Goal: Task Accomplishment & Management: Manage account settings

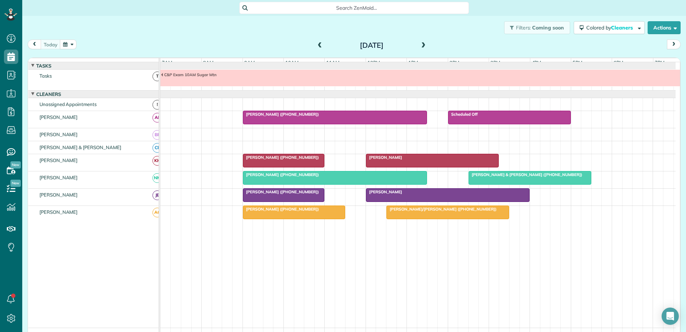
scroll to position [5, 0]
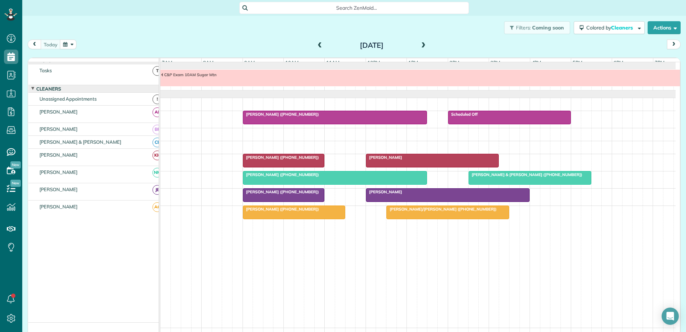
click at [276, 177] on span "[PERSON_NAME] ([PHONE_NUMBER])" at bounding box center [281, 174] width 77 height 5
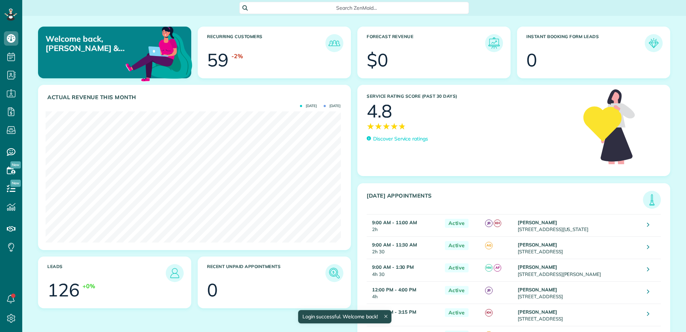
scroll to position [131, 295]
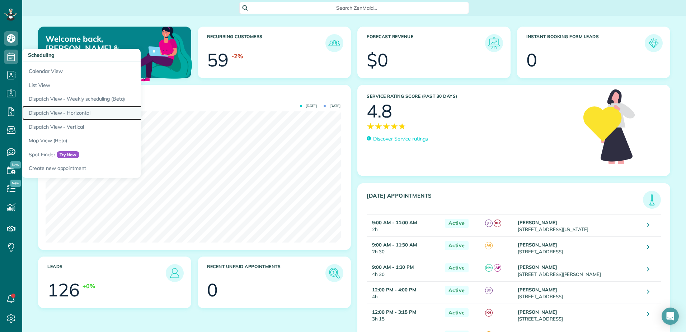
click at [51, 113] on link "Dispatch View - Horizontal" at bounding box center [111, 113] width 179 height 14
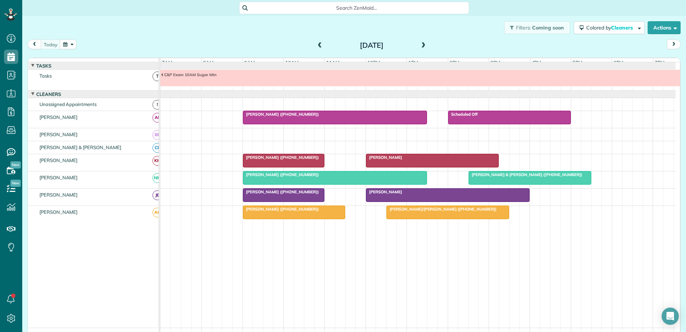
scroll to position [5, 0]
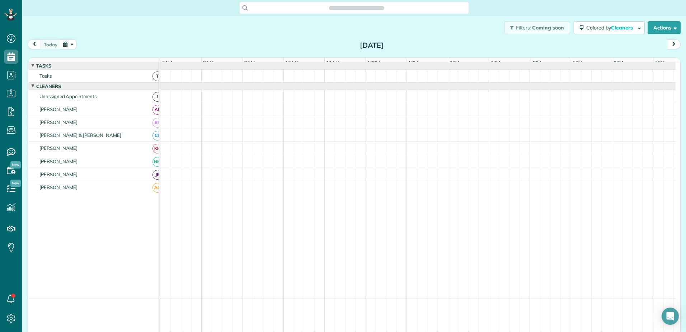
scroll to position [5, 0]
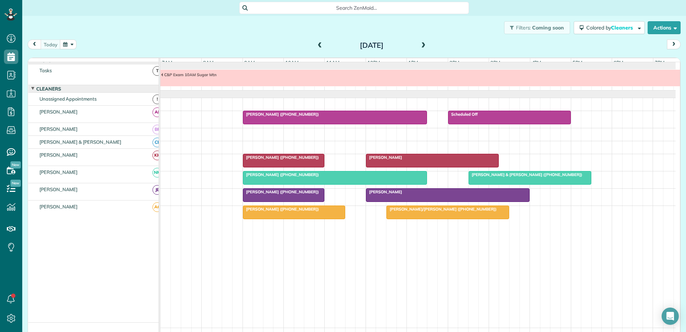
click at [274, 117] on span "Laura Dudley (+17048089292)" at bounding box center [281, 114] width 77 height 5
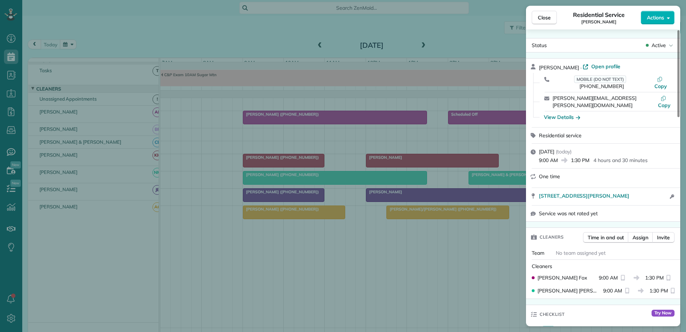
click at [274, 120] on div "Close Residential Service Laura Dudley Actions Status Active Laura Dudley · Ope…" at bounding box center [343, 166] width 686 height 332
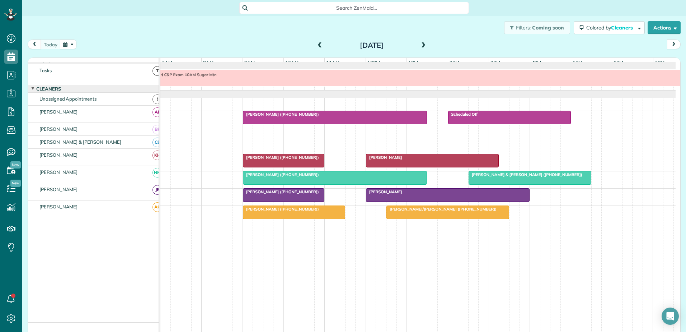
click at [269, 160] on div "Mrs. Britney Wallace (+19196235631)" at bounding box center [284, 157] width 78 height 5
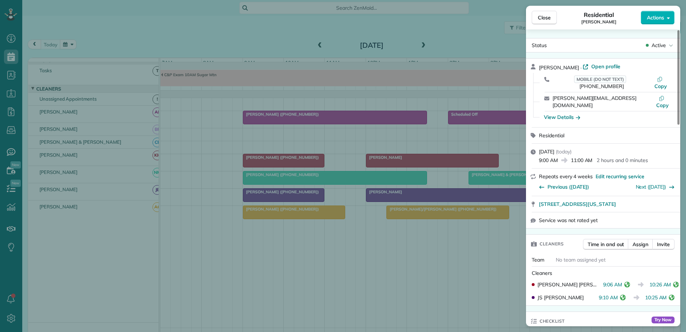
click at [269, 165] on div "Close Residential Britney Wallace Actions Status Active Britney Wallace · Open …" at bounding box center [343, 166] width 686 height 332
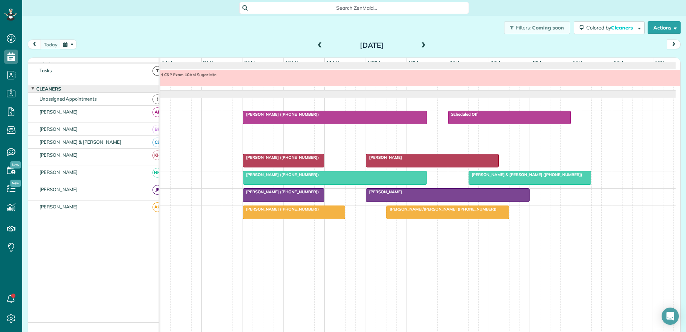
click at [394, 160] on div "[PERSON_NAME]" at bounding box center [432, 157] width 129 height 5
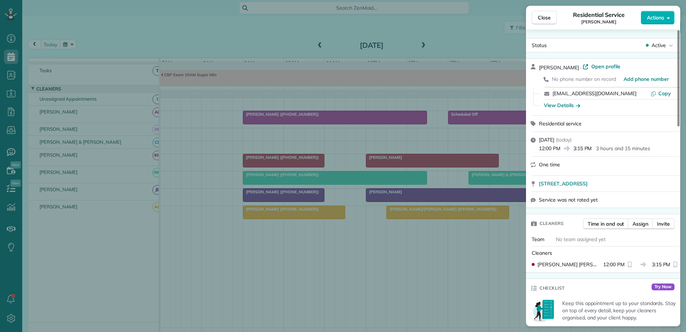
click at [394, 165] on div "Close Residential Service Liz Sims Actions Status Active Liz Sims · Open profil…" at bounding box center [343, 166] width 686 height 332
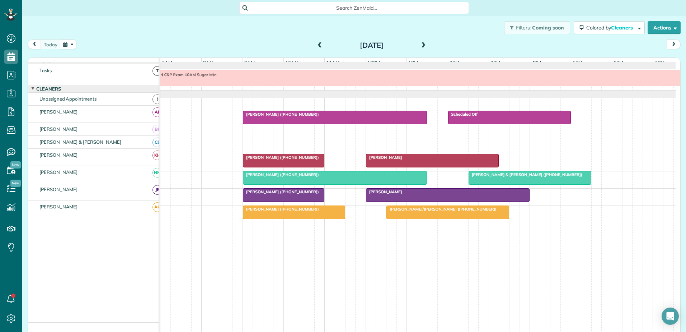
click at [312, 160] on span "Mrs. Britney Wallace (+19196235631)" at bounding box center [281, 157] width 77 height 5
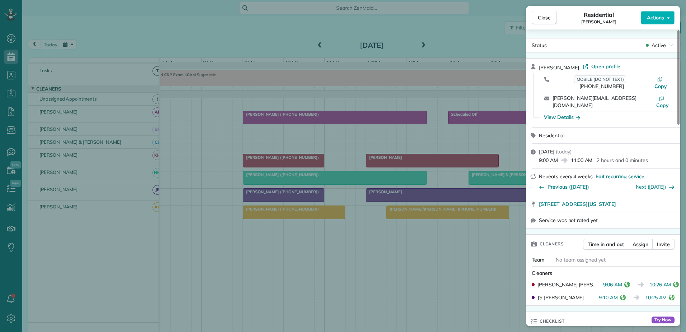
click at [311, 162] on div "Close Residential Britney Wallace Actions Status Active Britney Wallace · Open …" at bounding box center [343, 166] width 686 height 332
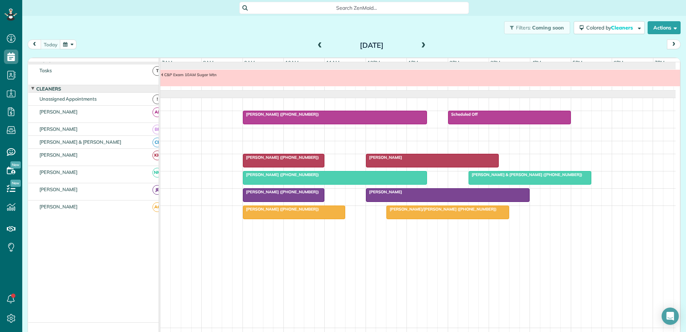
click at [289, 177] on span "Laura Dudley (+17048089292)" at bounding box center [281, 174] width 77 height 5
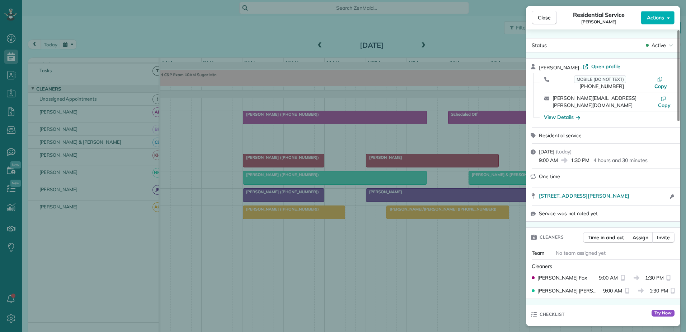
click at [288, 182] on div "Close Residential Service Laura Dudley Actions Status Active Laura Dudley · Ope…" at bounding box center [343, 166] width 686 height 332
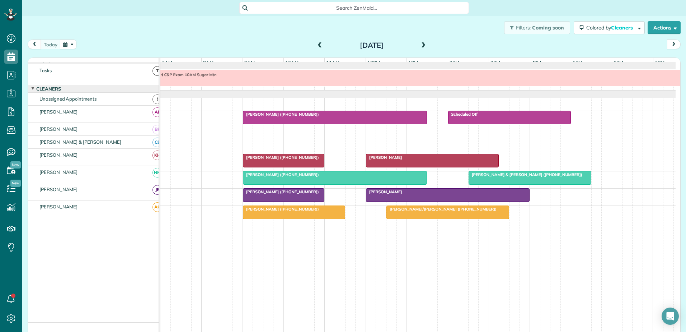
click at [280, 200] on div at bounding box center [283, 194] width 81 height 13
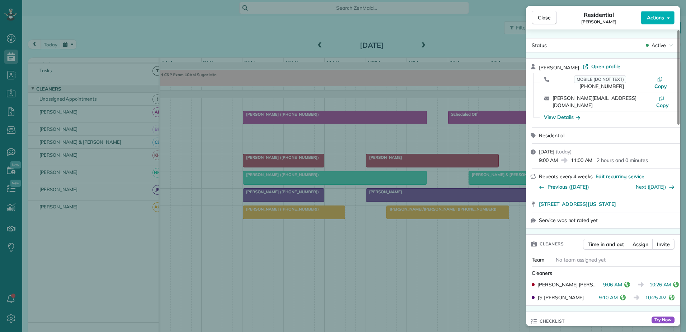
click at [280, 200] on div "Close Residential Britney Wallace Actions Status Active Britney Wallace · Open …" at bounding box center [343, 166] width 686 height 332
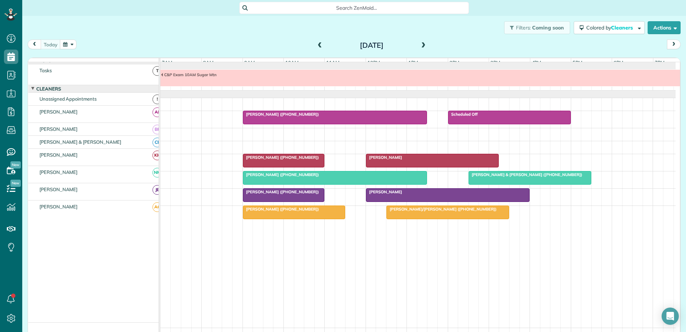
click at [277, 211] on span "Susie Adams (+17046075811)" at bounding box center [281, 208] width 77 height 5
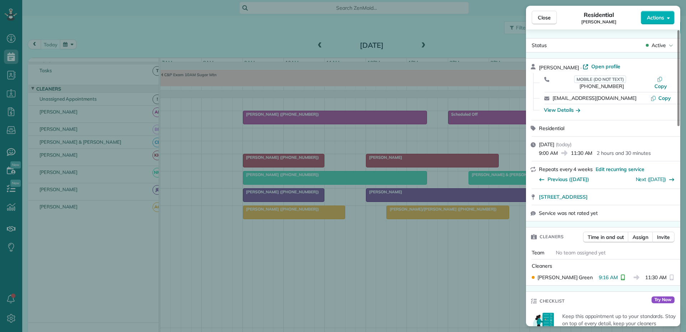
click at [277, 214] on div "Close Residential Susie Adams Actions Status Active Susie Adams · Open profile …" at bounding box center [343, 166] width 686 height 332
